Goal: Communication & Community: Share content

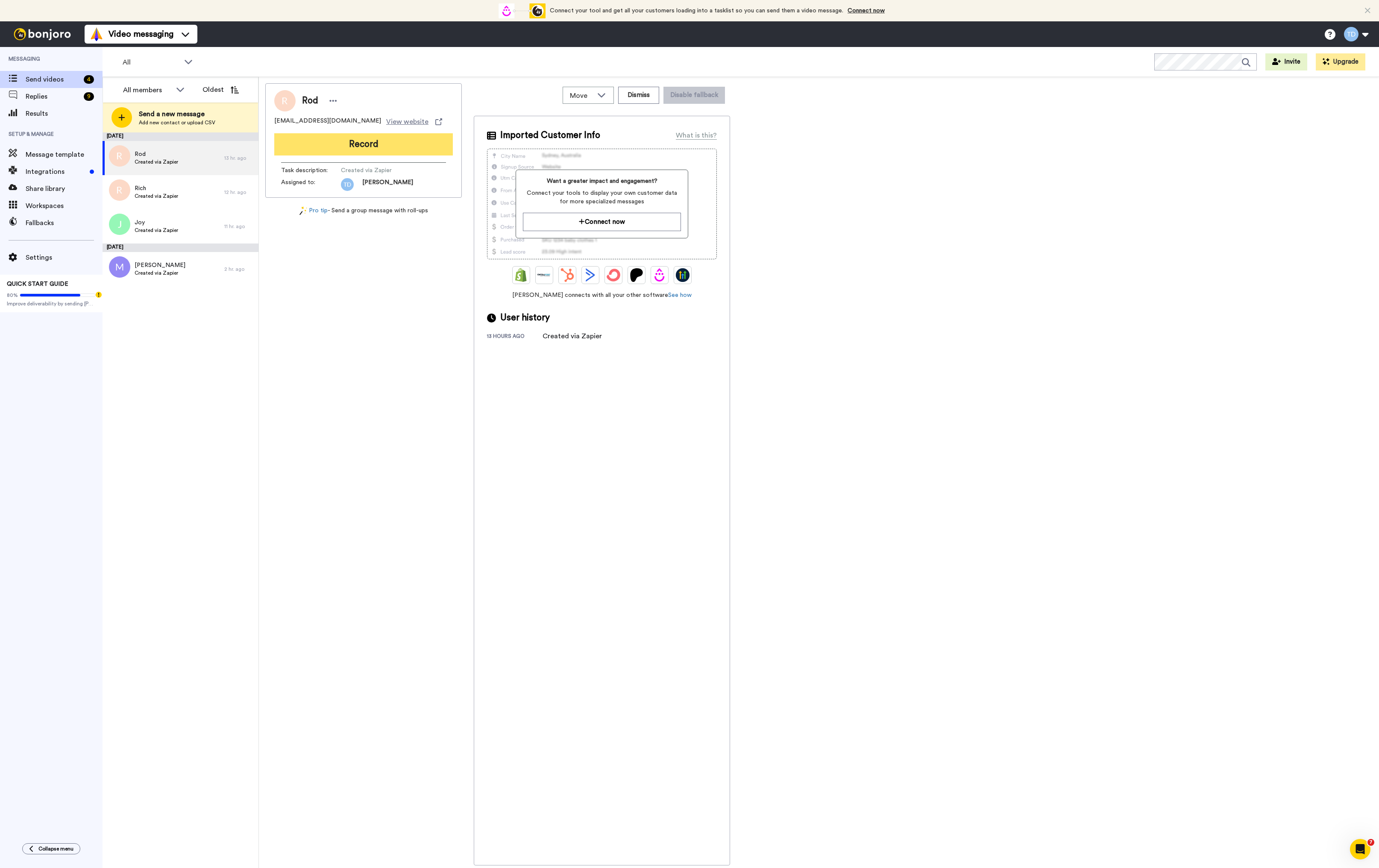
click at [386, 147] on button "Record" at bounding box center [363, 144] width 178 height 22
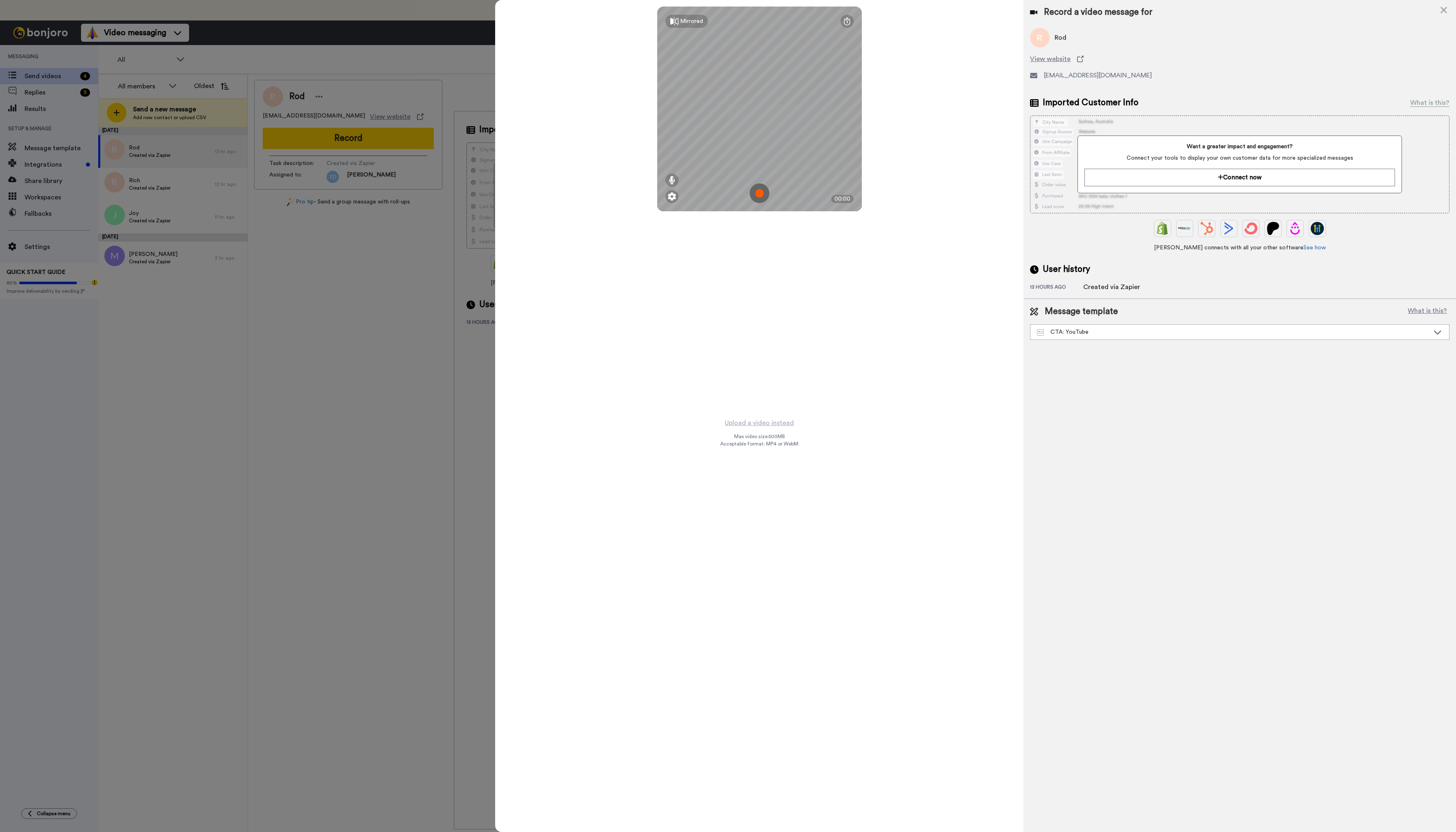
click at [759, 189] on img at bounding box center [759, 193] width 19 height 19
click at [761, 138] on button "Ok" at bounding box center [759, 136] width 21 height 17
click at [762, 197] on img at bounding box center [759, 193] width 19 height 19
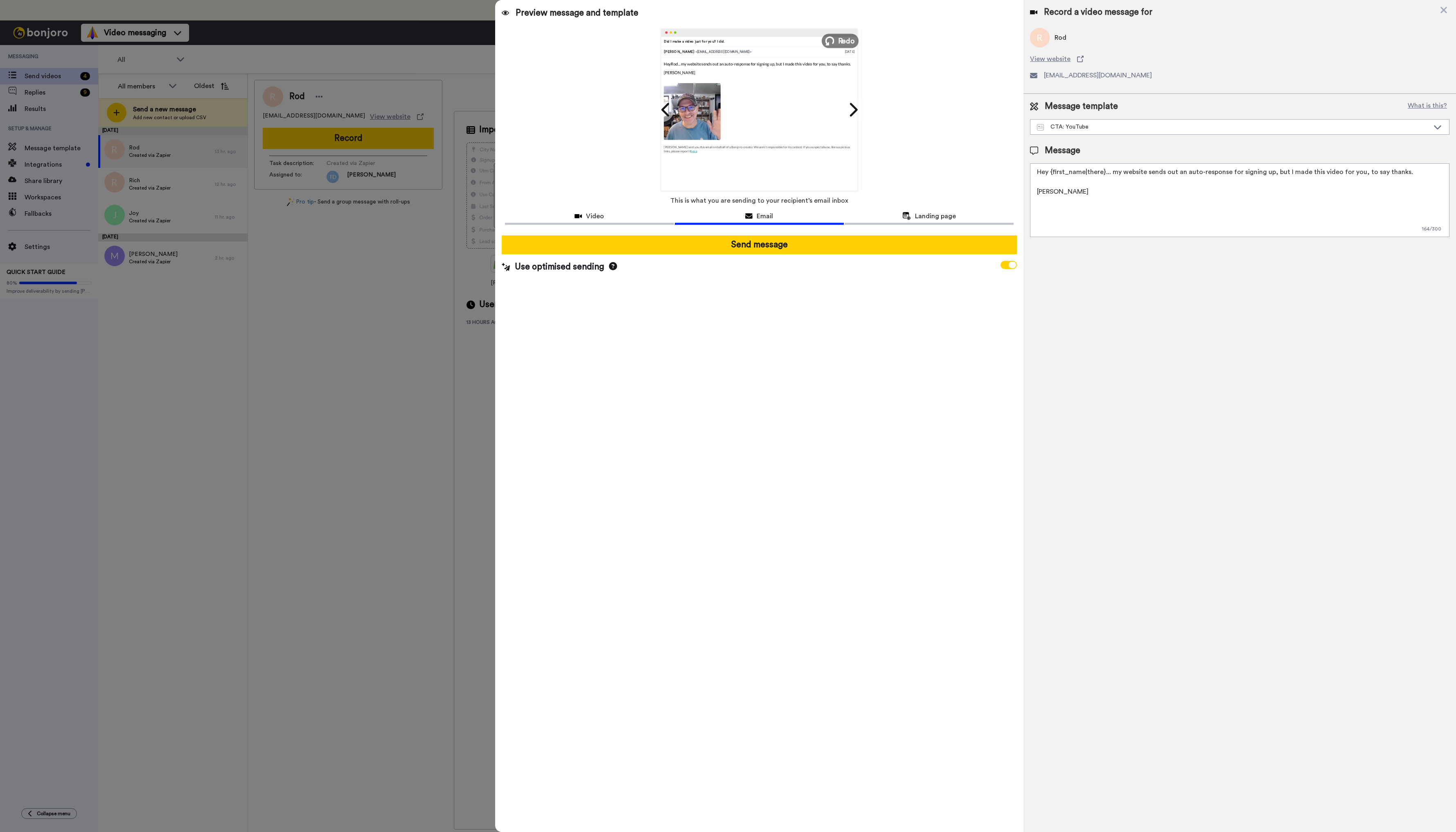
click at [843, 42] on span "Redo" at bounding box center [846, 40] width 17 height 11
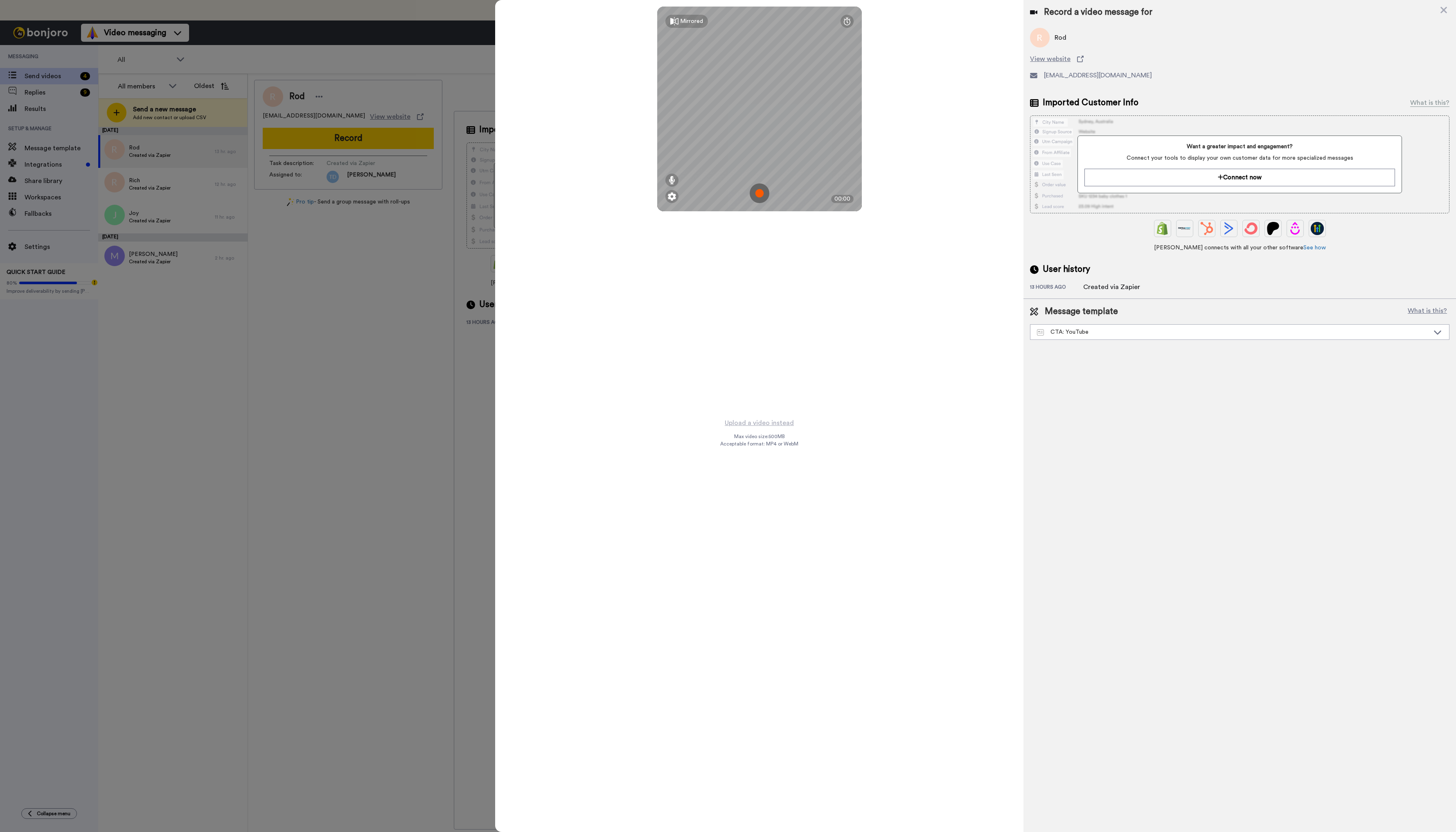
click at [762, 194] on img at bounding box center [759, 193] width 19 height 19
click at [756, 133] on button "Ok" at bounding box center [759, 136] width 21 height 17
click at [761, 193] on img at bounding box center [759, 193] width 19 height 19
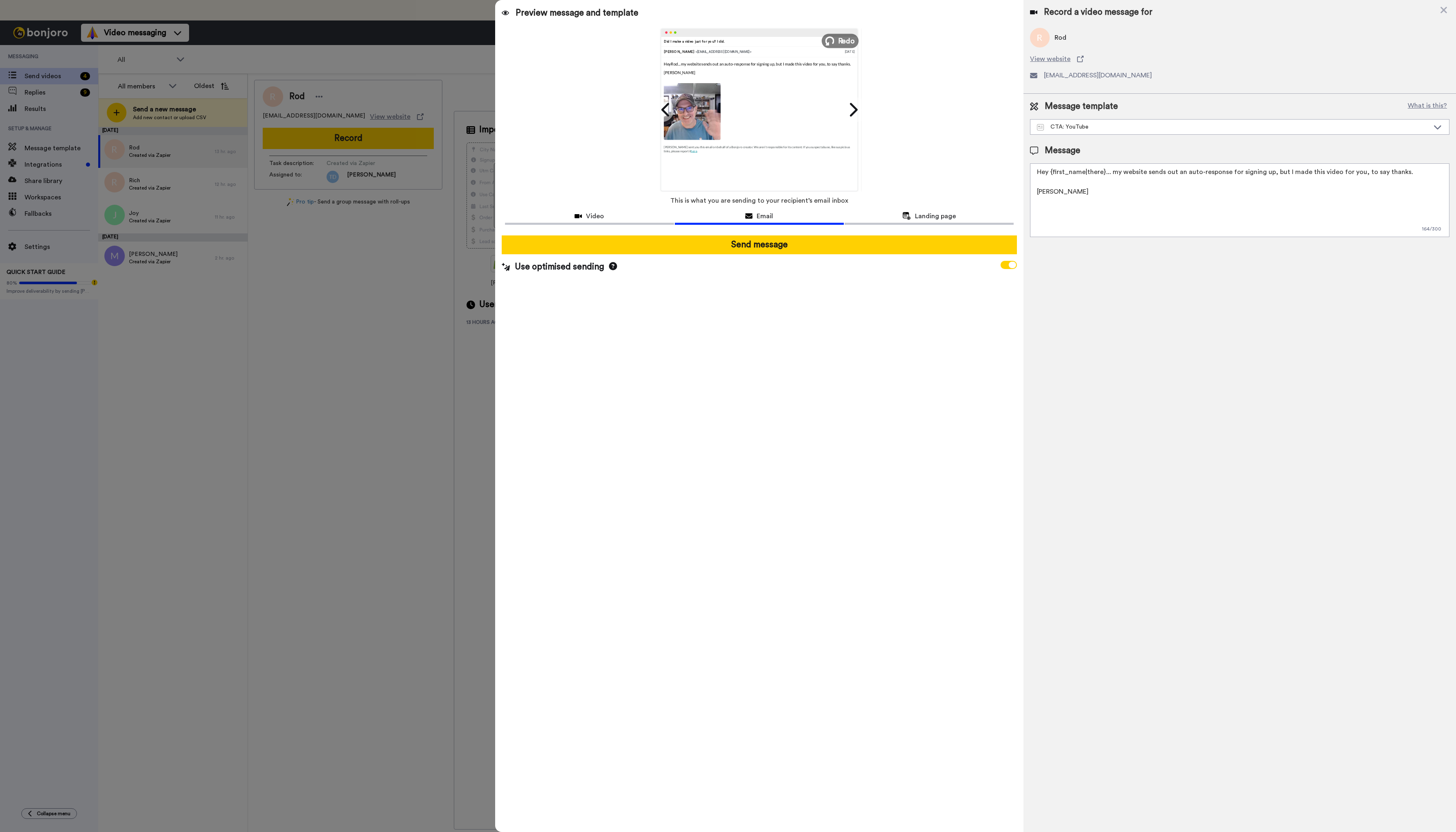
click at [845, 41] on span "Redo" at bounding box center [846, 40] width 17 height 11
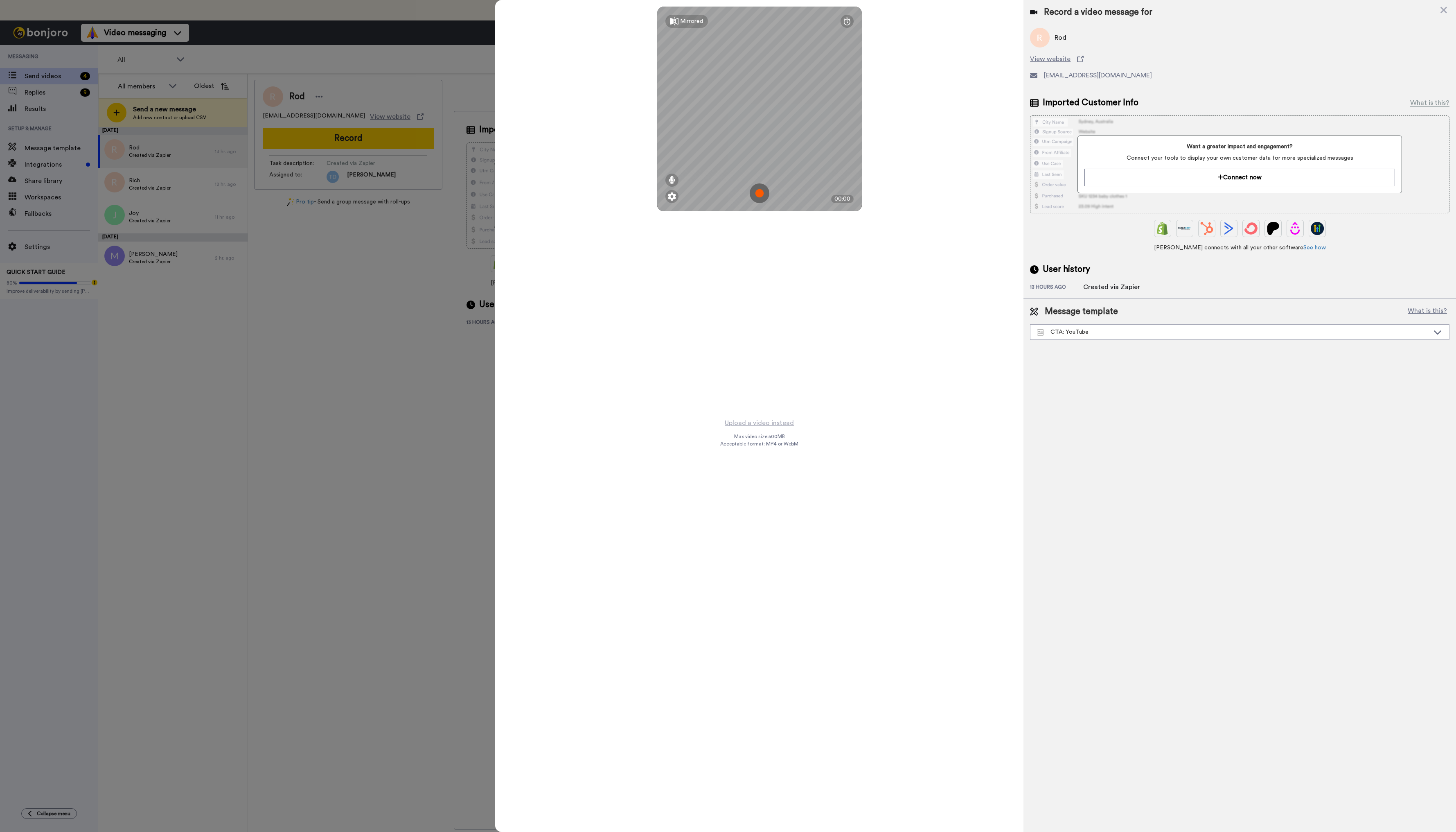
click at [760, 193] on img at bounding box center [759, 193] width 19 height 19
click at [761, 138] on button "Ok" at bounding box center [759, 136] width 21 height 17
click at [759, 194] on img at bounding box center [759, 193] width 19 height 19
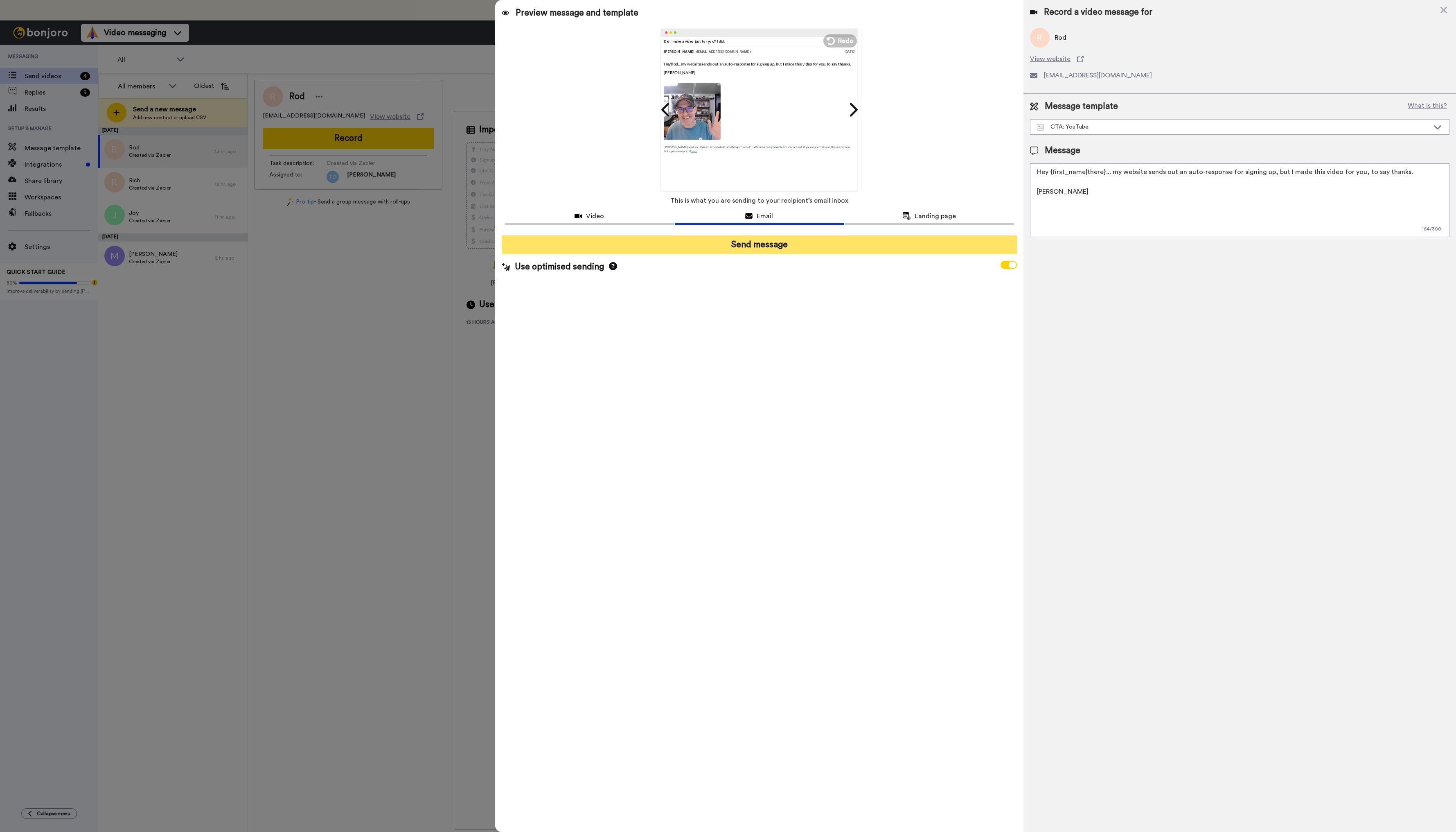
click at [753, 246] on button "Send message" at bounding box center [760, 244] width 516 height 19
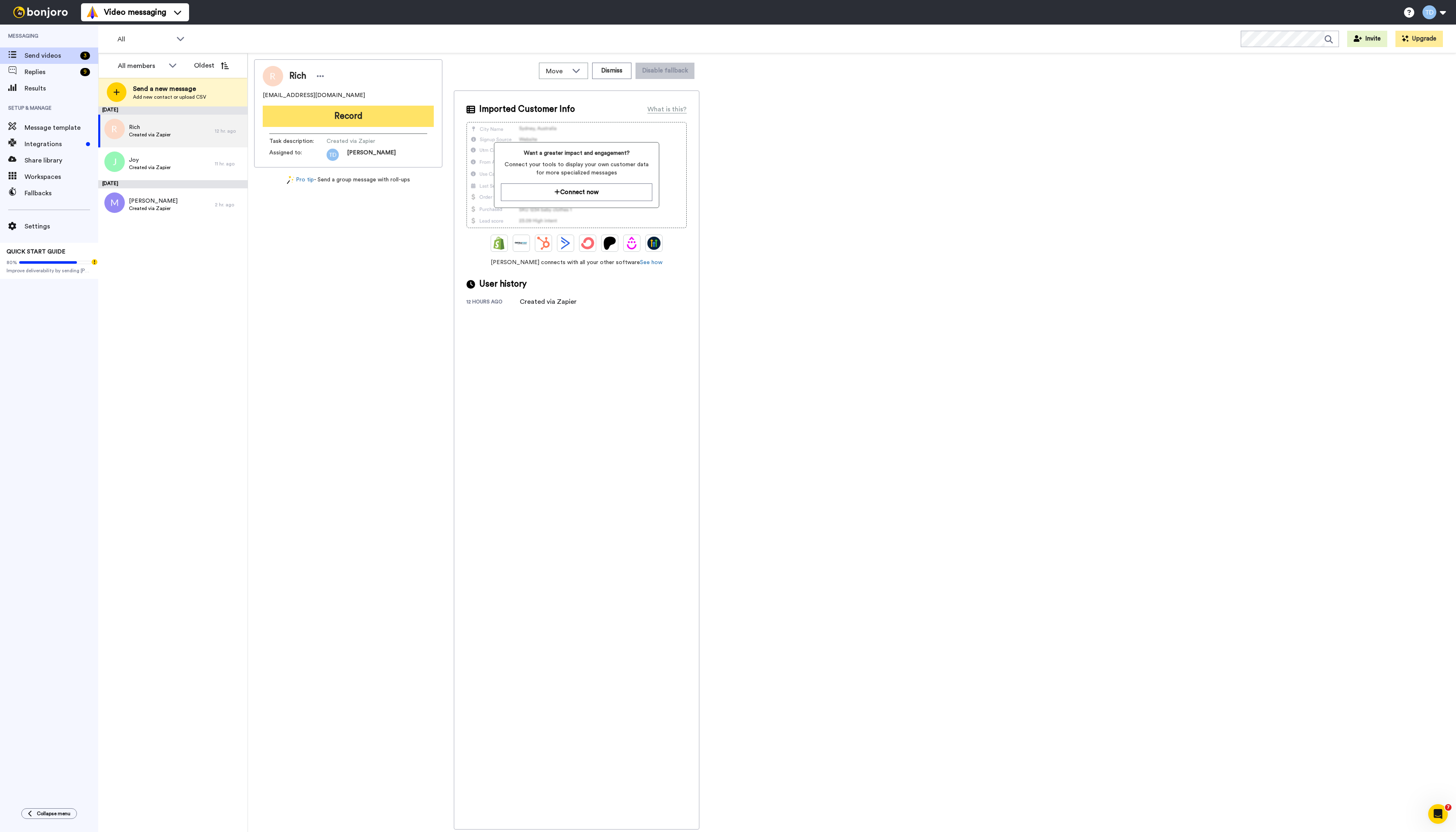
click at [360, 112] on button "Record" at bounding box center [348, 116] width 171 height 21
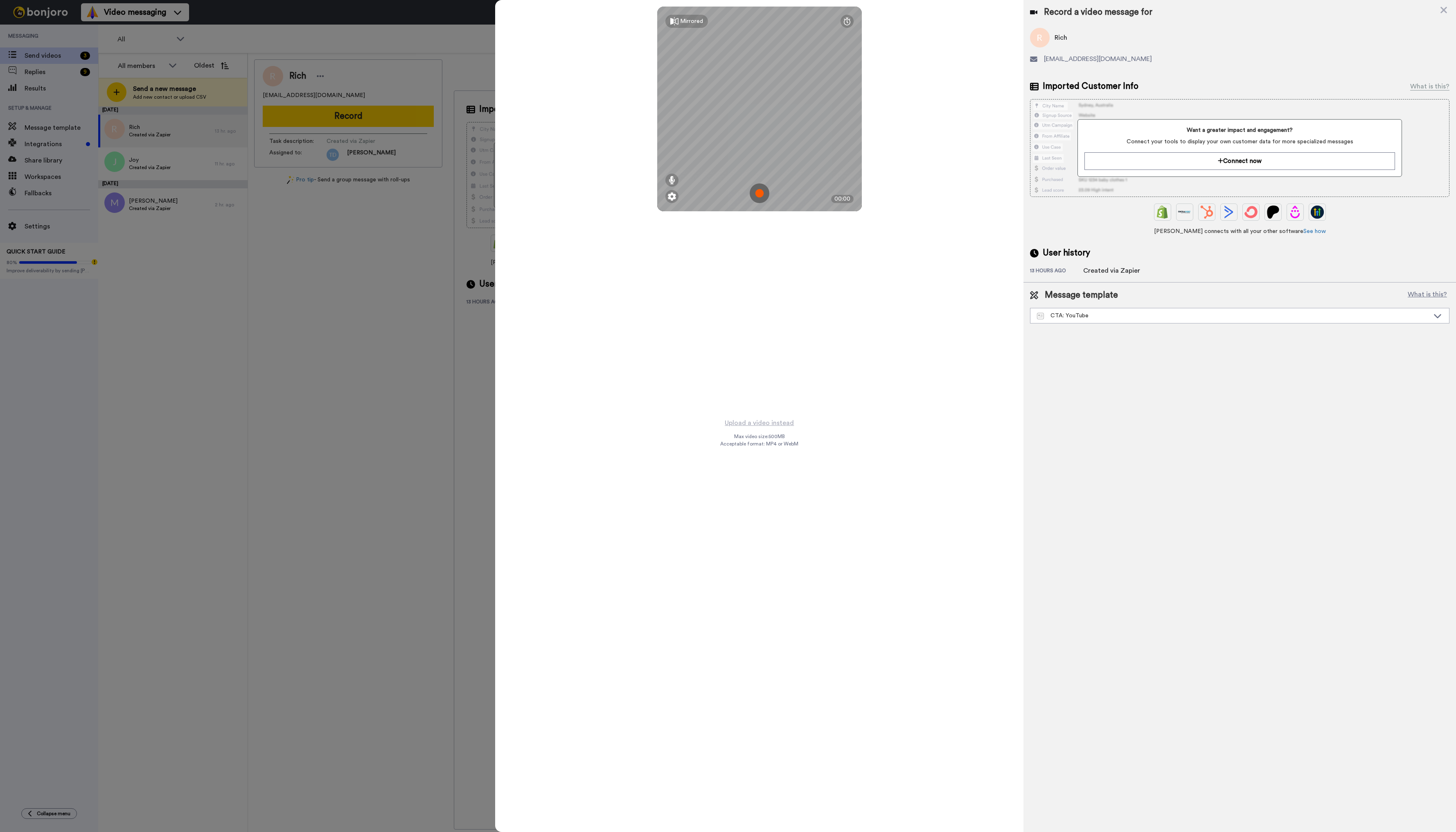
click at [759, 196] on img at bounding box center [759, 193] width 19 height 19
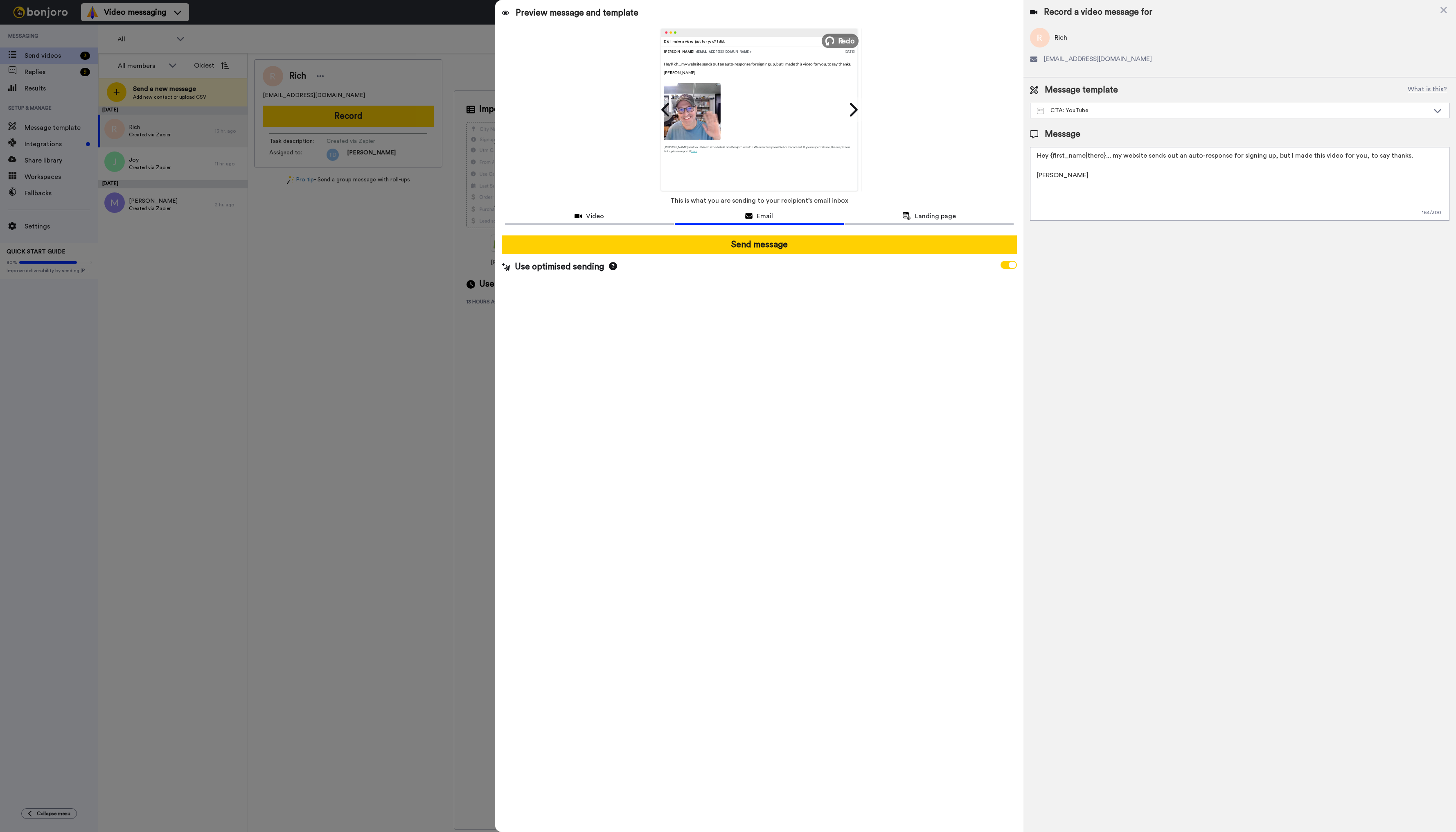
click at [852, 38] on span "Redo" at bounding box center [846, 40] width 17 height 11
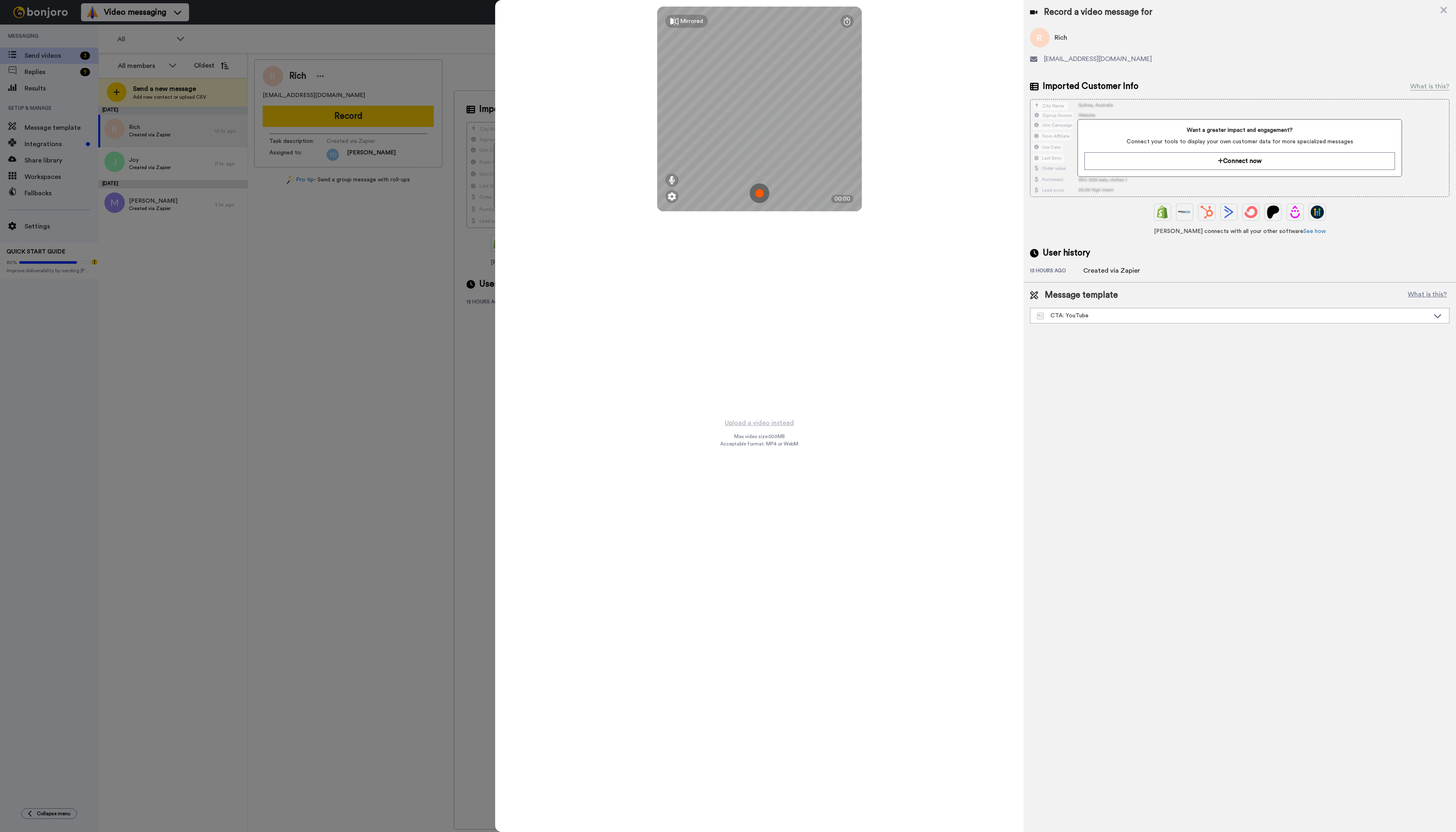
click at [762, 189] on img at bounding box center [759, 193] width 19 height 19
click at [761, 135] on button "Ok" at bounding box center [759, 136] width 21 height 17
click at [759, 193] on img at bounding box center [759, 193] width 19 height 19
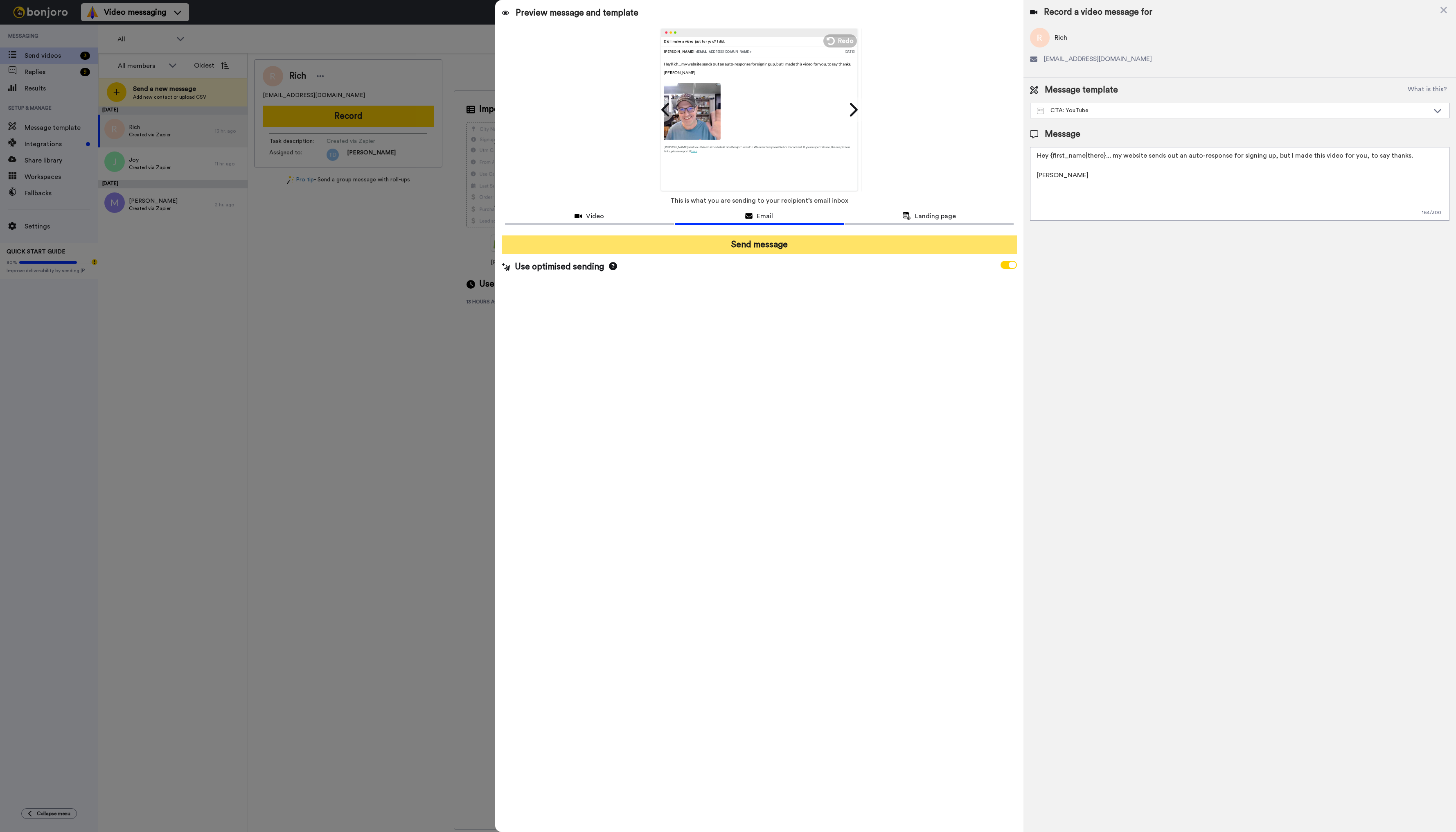
click at [767, 244] on button "Send message" at bounding box center [760, 244] width 516 height 19
